Goal: Task Accomplishment & Management: Complete application form

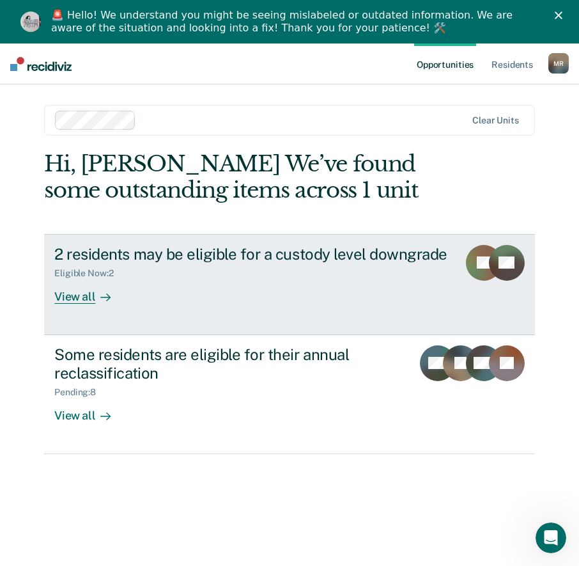
click at [75, 299] on div "View all" at bounding box center [90, 291] width 72 height 25
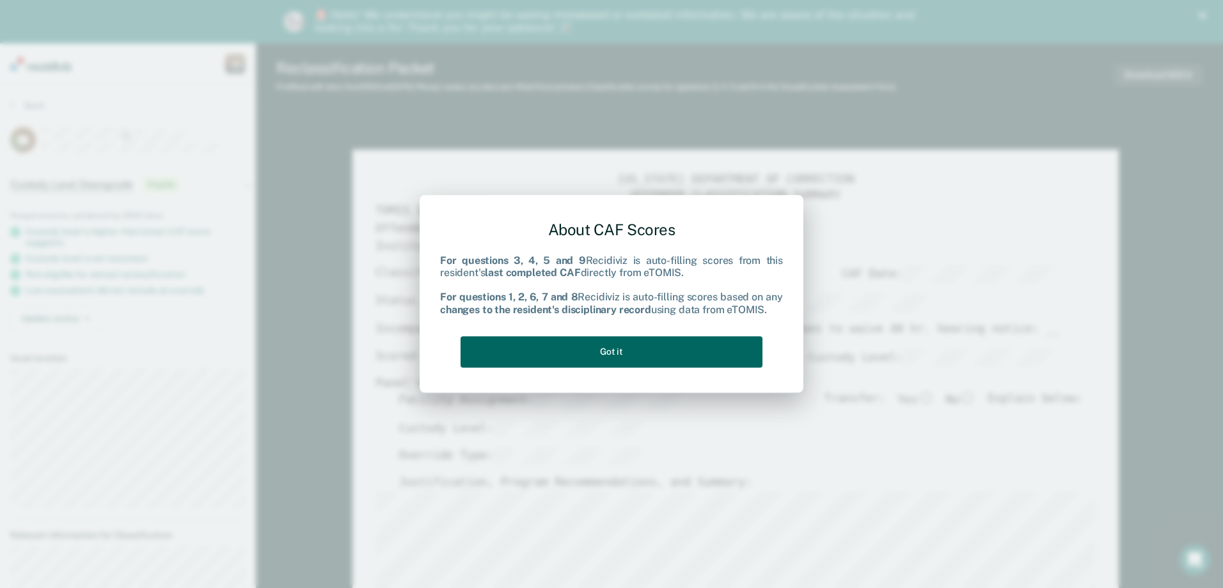
click at [588, 340] on button "Got it" at bounding box center [612, 351] width 302 height 31
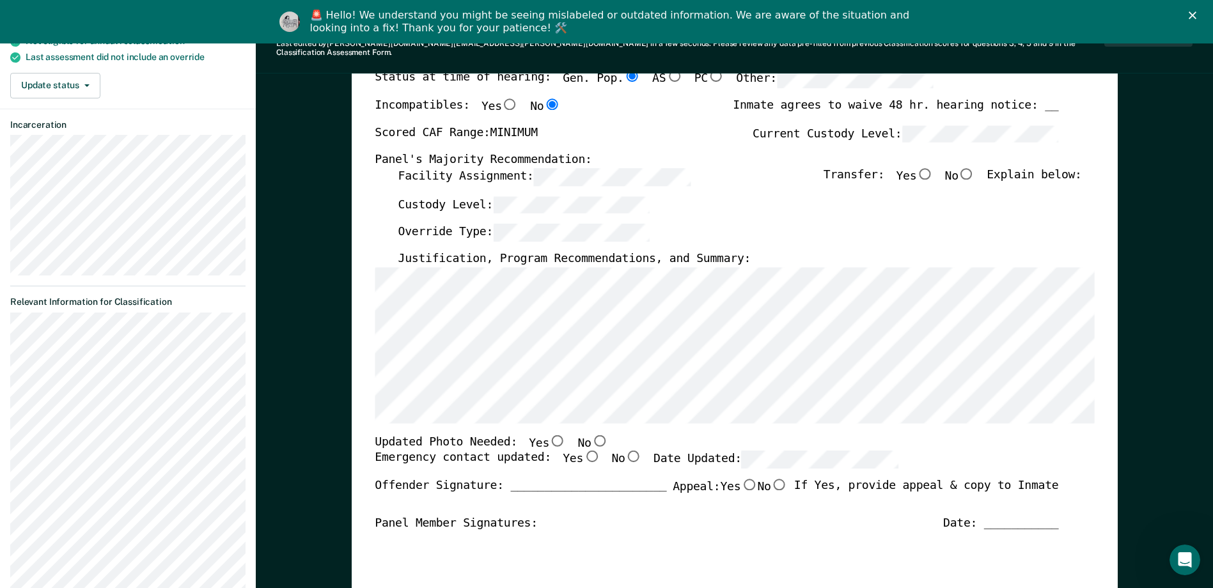
scroll to position [256, 0]
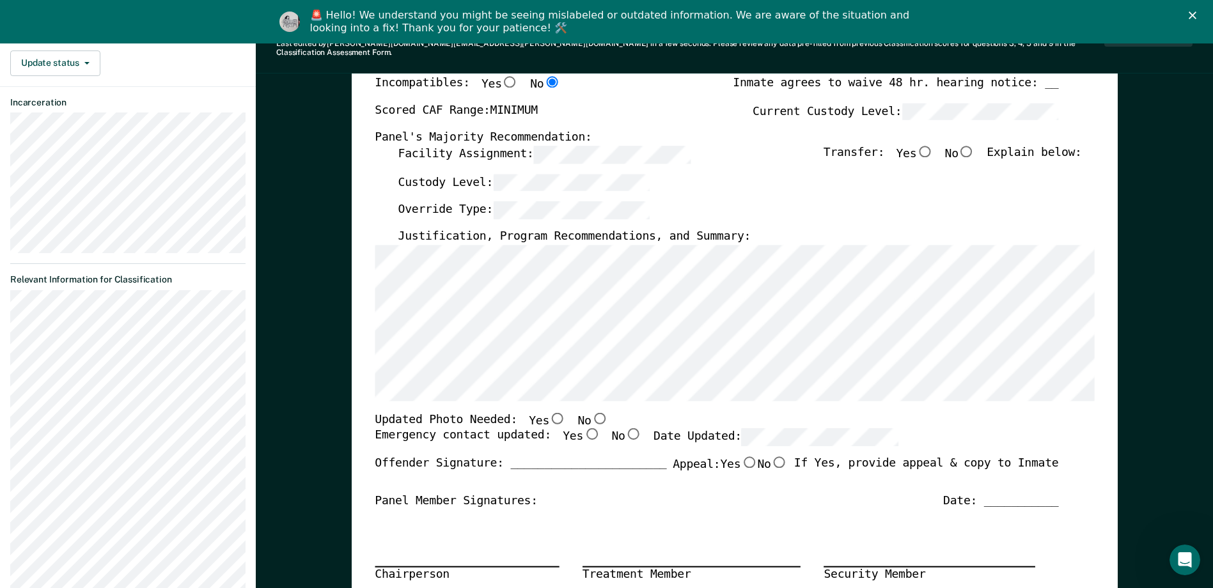
click at [588, 412] on input "No" at bounding box center [599, 418] width 17 height 12
type textarea "x"
radio input "true"
click at [583, 429] on input "Yes" at bounding box center [591, 435] width 17 height 12
type textarea "x"
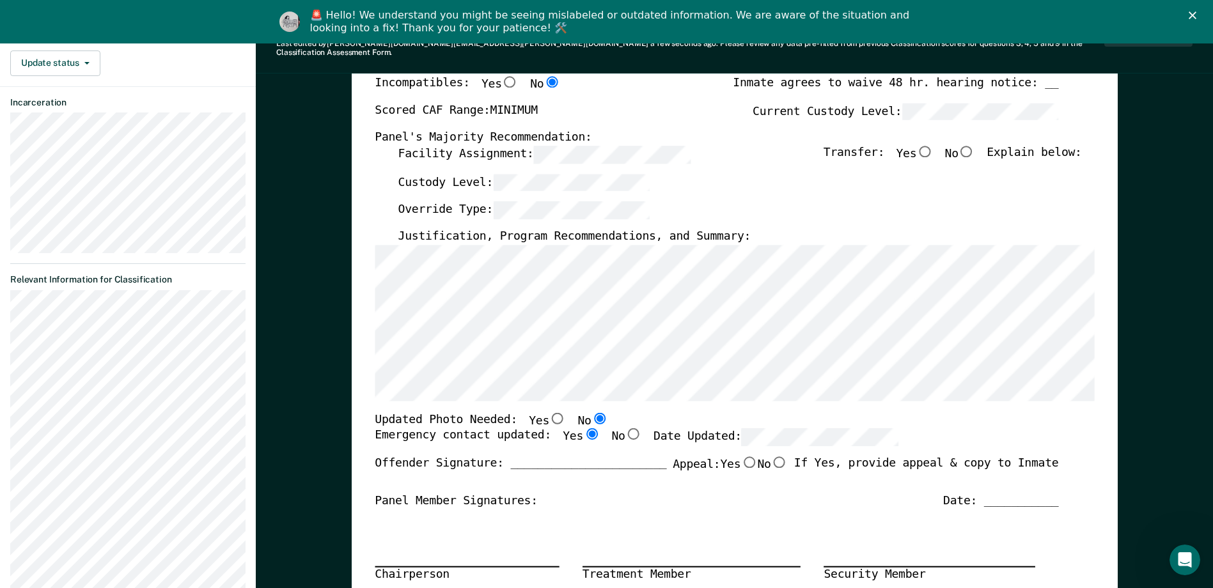
radio input "true"
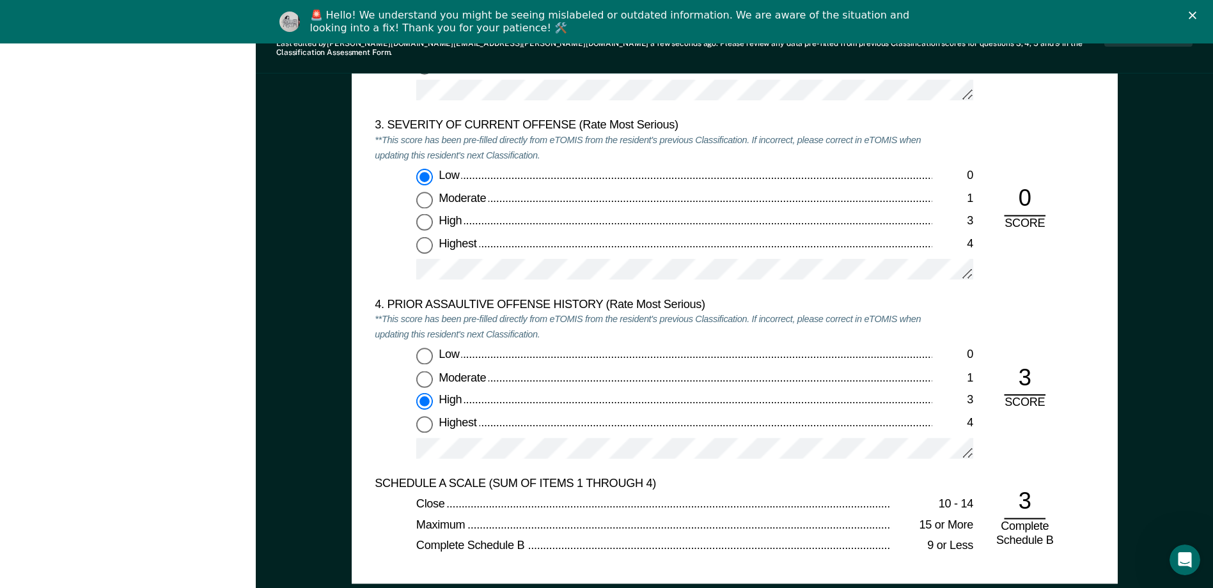
scroll to position [0, 0]
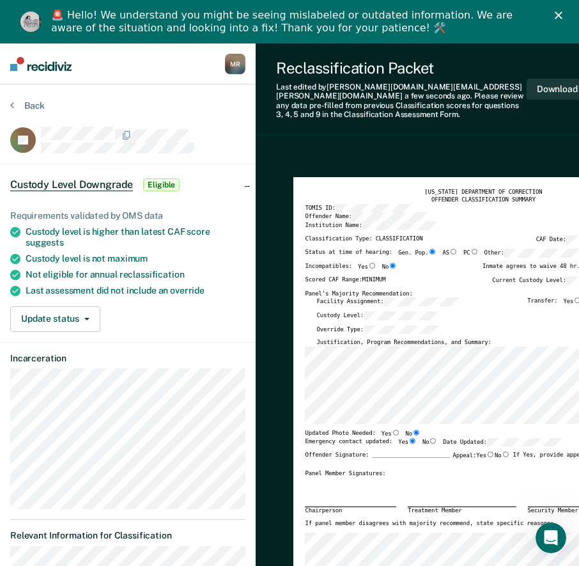
drag, startPoint x: 432, startPoint y: 151, endPoint x: 496, endPoint y: 74, distance: 99.5
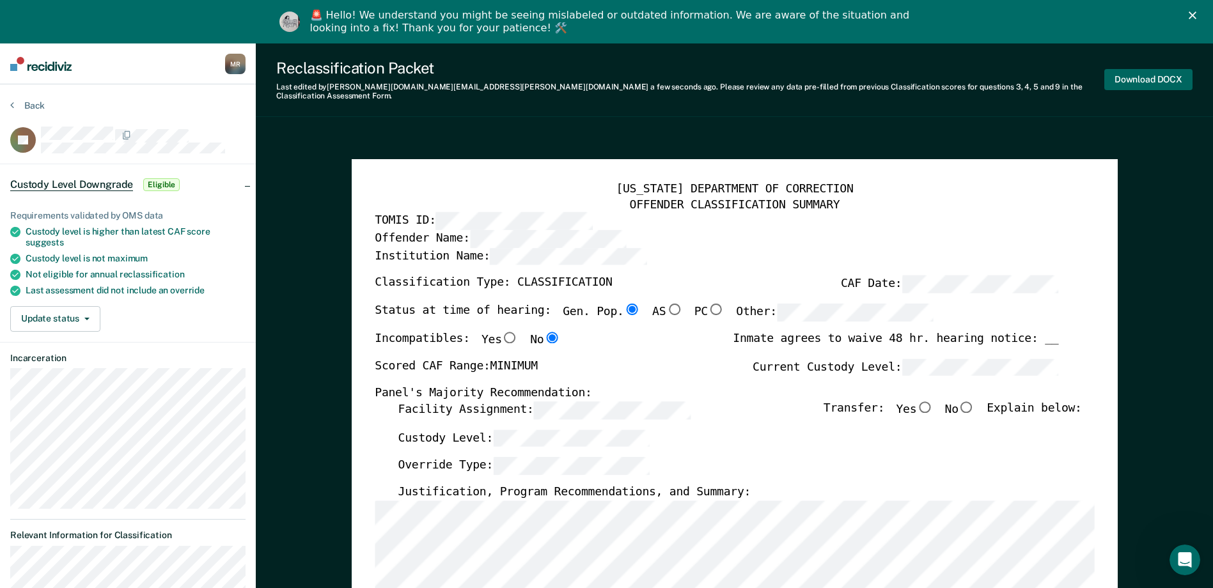
click at [588, 71] on button "Download DOCX" at bounding box center [1149, 79] width 88 height 21
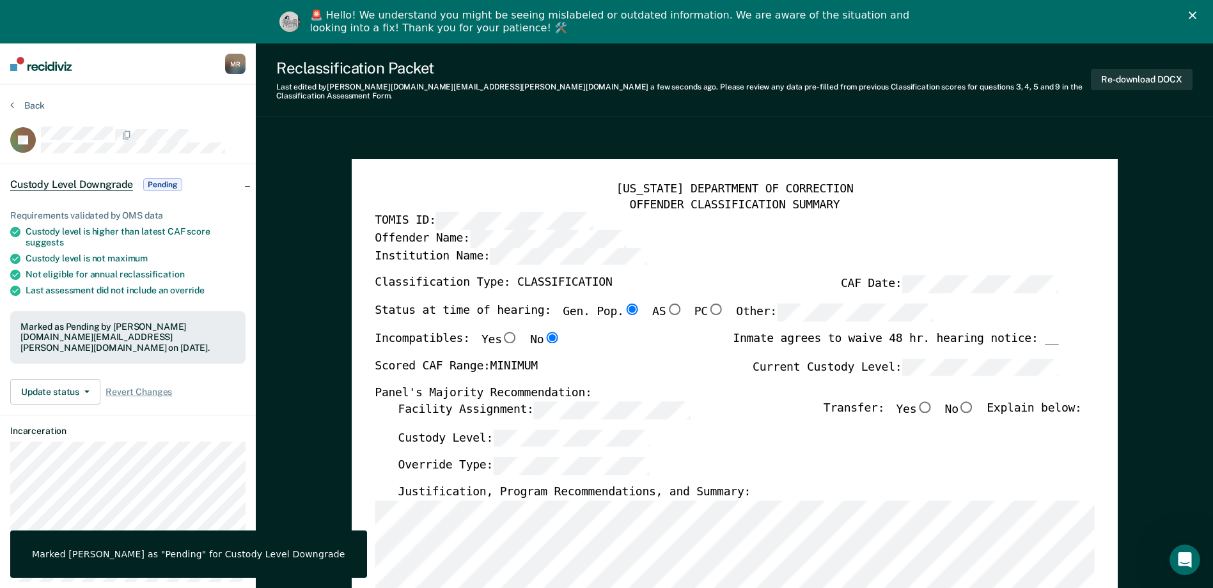
click at [588, 401] on input "No" at bounding box center [967, 407] width 17 height 12
type textarea "x"
radio input "true"
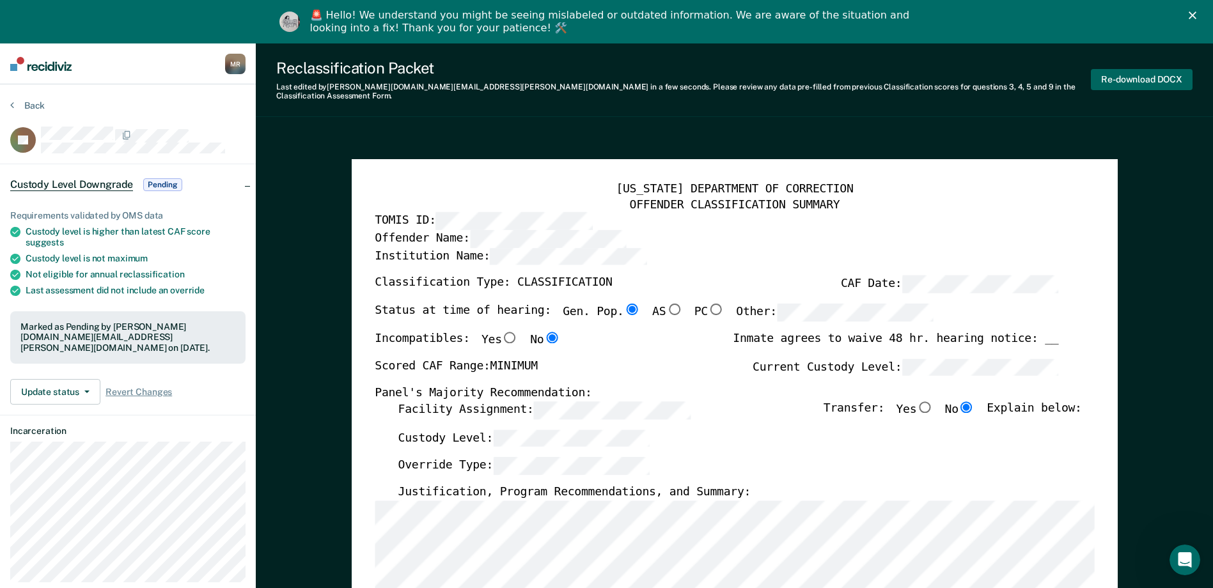
click at [588, 79] on button "Re-download DOCX" at bounding box center [1142, 79] width 102 height 21
click at [41, 103] on button "Back" at bounding box center [27, 106] width 35 height 12
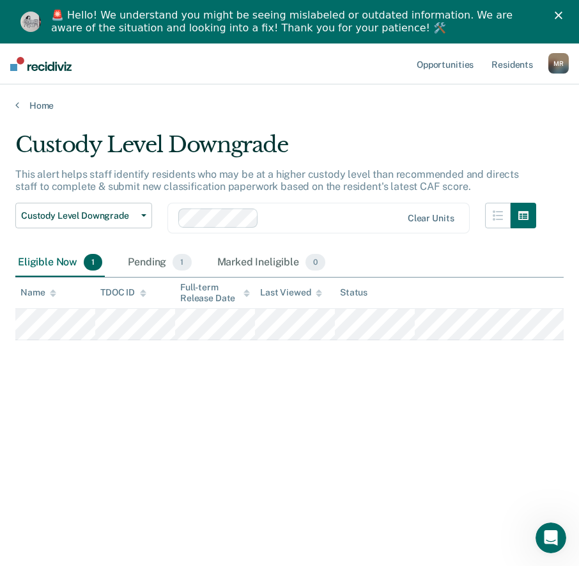
click at [212, 519] on div "Custody Level Downgrade This alert helps staff identify residents who may be at…" at bounding box center [289, 343] width 549 height 423
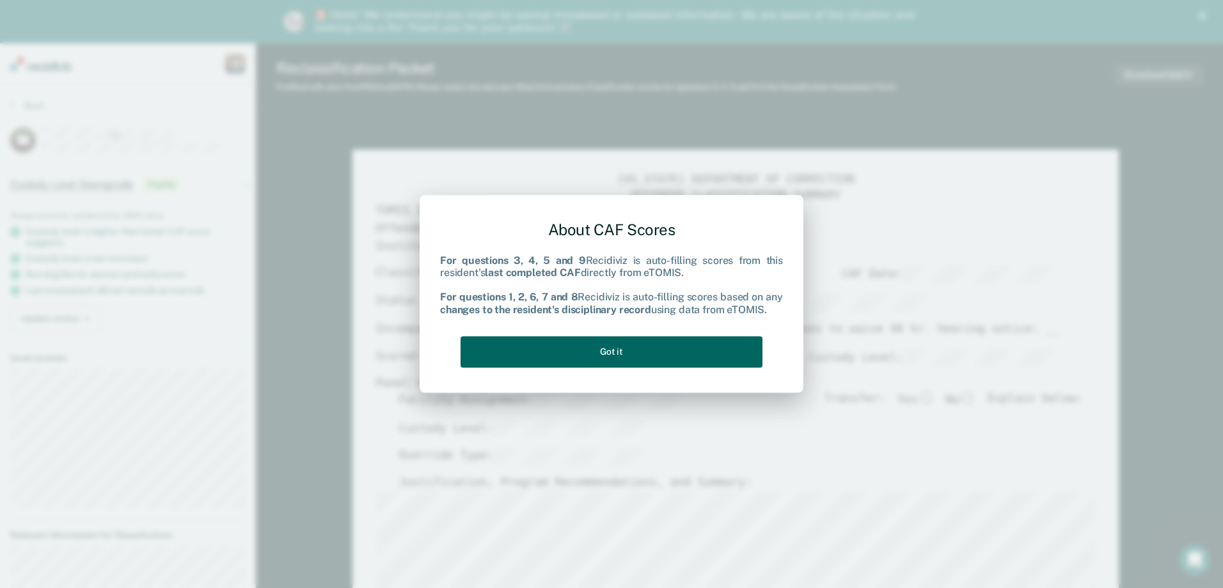
click at [588, 350] on button "Got it" at bounding box center [612, 351] width 302 height 31
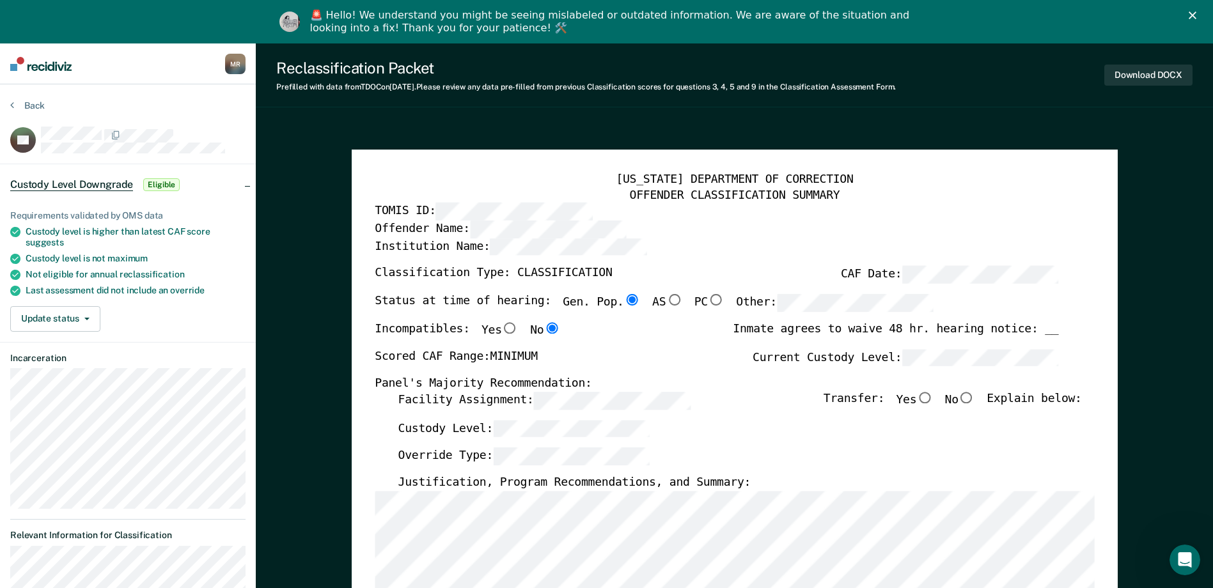
click at [588, 395] on input "No" at bounding box center [967, 398] width 17 height 12
type textarea "x"
radio input "true"
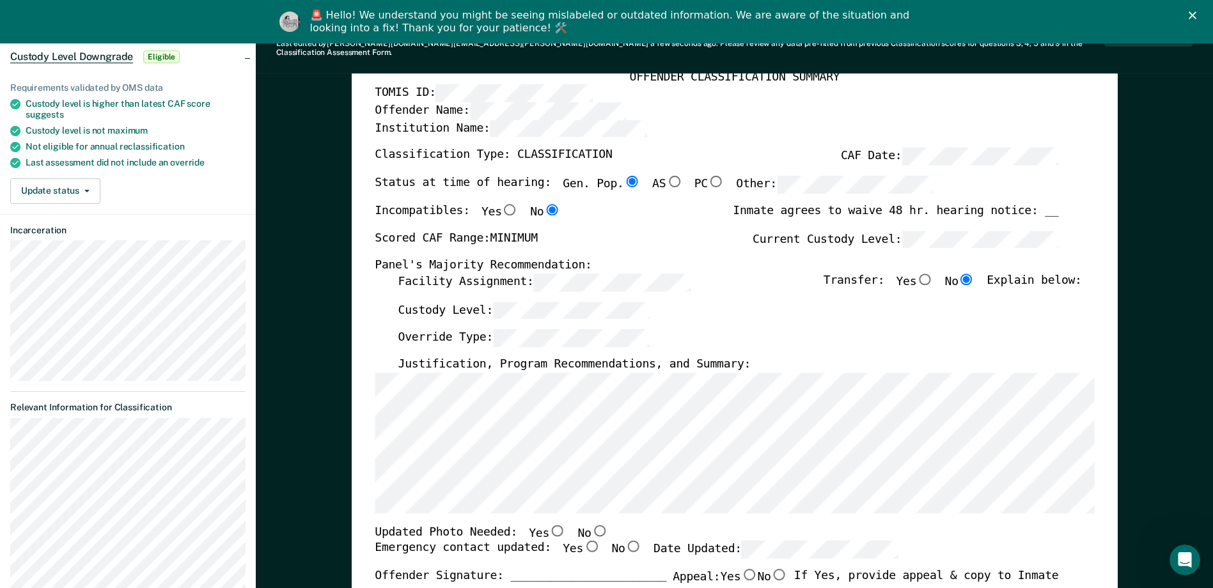
scroll to position [192, 0]
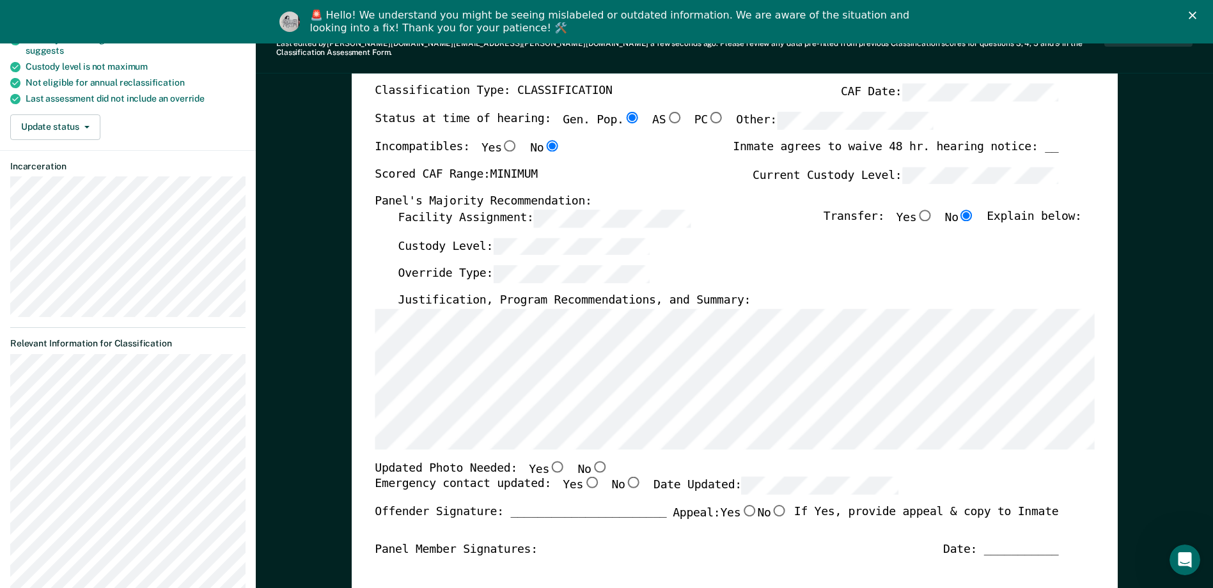
click at [588, 461] on input "No" at bounding box center [599, 467] width 17 height 12
type textarea "x"
radio input "true"
click at [583, 477] on input "Yes" at bounding box center [591, 483] width 17 height 12
type textarea "x"
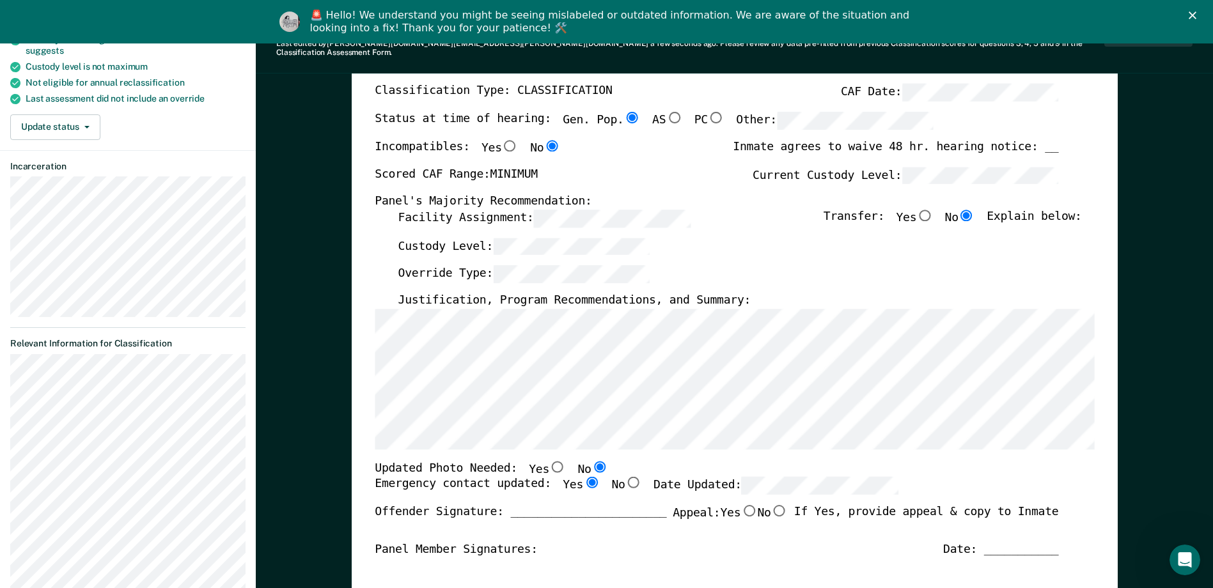
radio input "true"
click at [588, 542] on div "Panel Member Signatures: Date: ___________" at bounding box center [717, 549] width 684 height 15
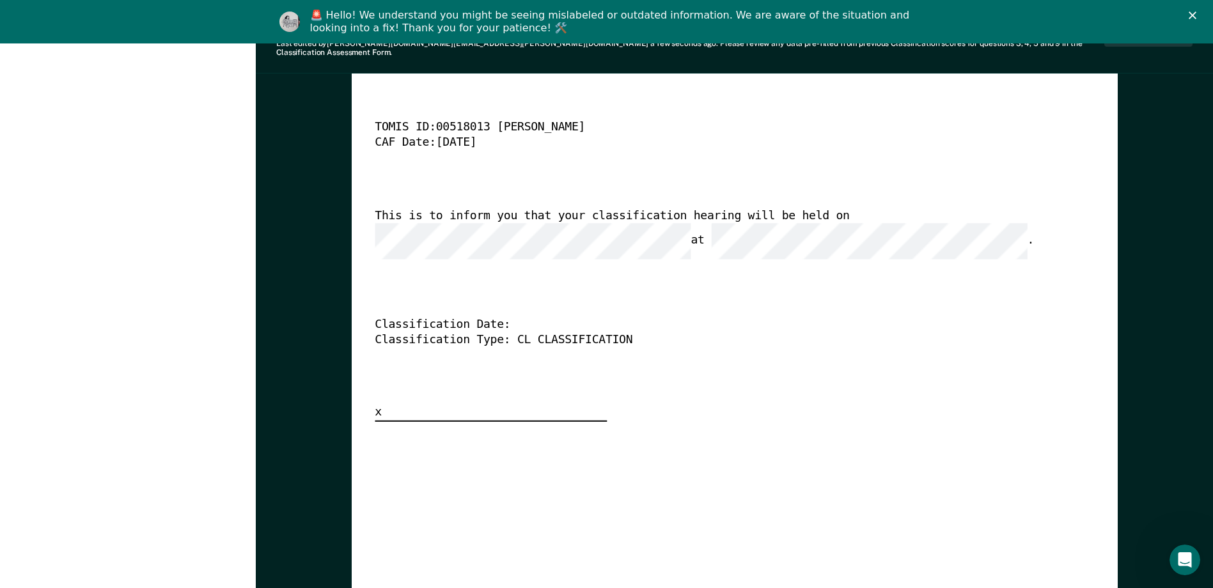
scroll to position [0, 0]
click at [546, 221] on div "This is to inform you that your classification hearing will be held on at ." at bounding box center [717, 234] width 684 height 51
click at [587, 261] on div "[US_STATE] DEPARTMENT OF CORRECTION CLASSIFICATION HEARING NOTICE TOMIS ID: 005…" at bounding box center [735, 228] width 720 height 390
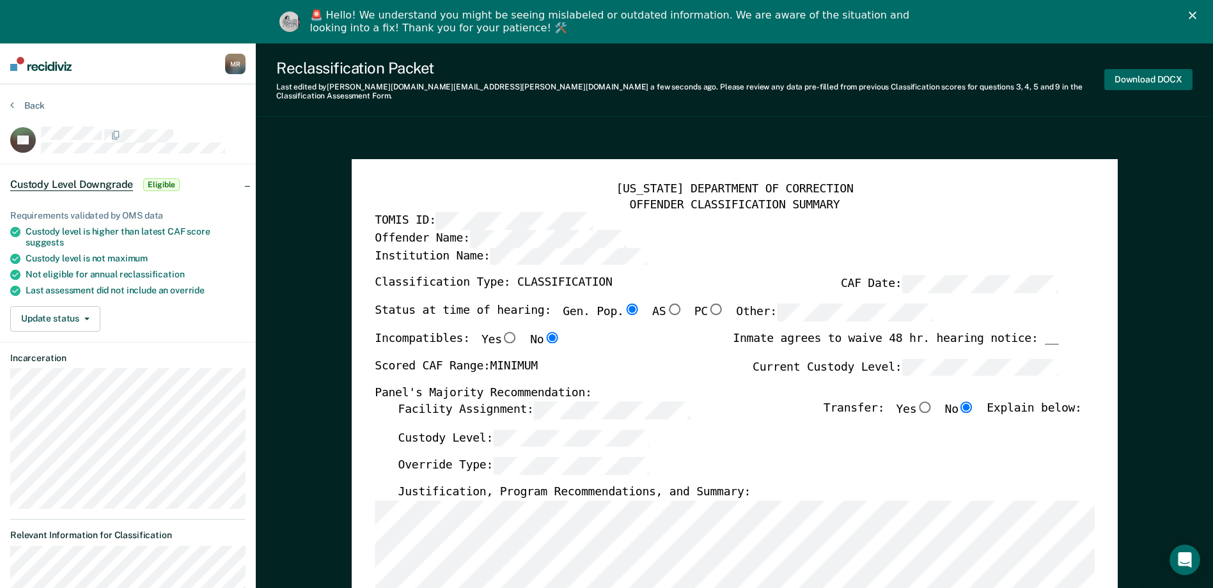
click at [588, 76] on button "Download DOCX" at bounding box center [1149, 79] width 88 height 21
type textarea "x"
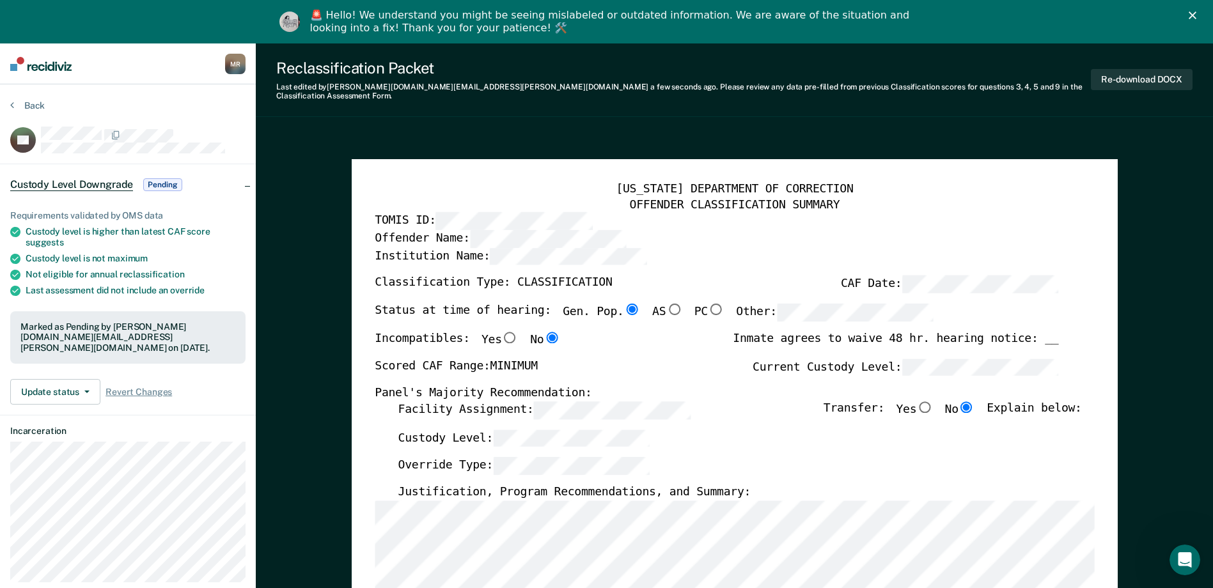
click at [34, 101] on button "Back" at bounding box center [27, 106] width 35 height 12
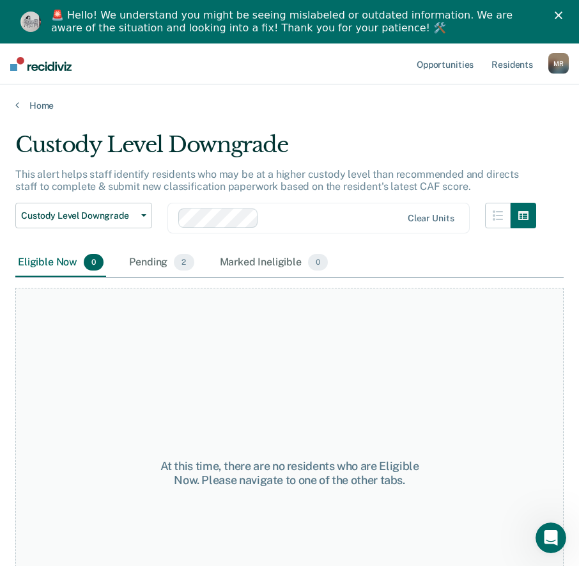
click at [286, 117] on main "Custody Level Downgrade This alert helps staff identify residents who may be at…" at bounding box center [289, 358] width 579 height 494
click at [48, 104] on link "Home" at bounding box center [289, 106] width 549 height 12
